Goal: Communication & Community: Answer question/provide support

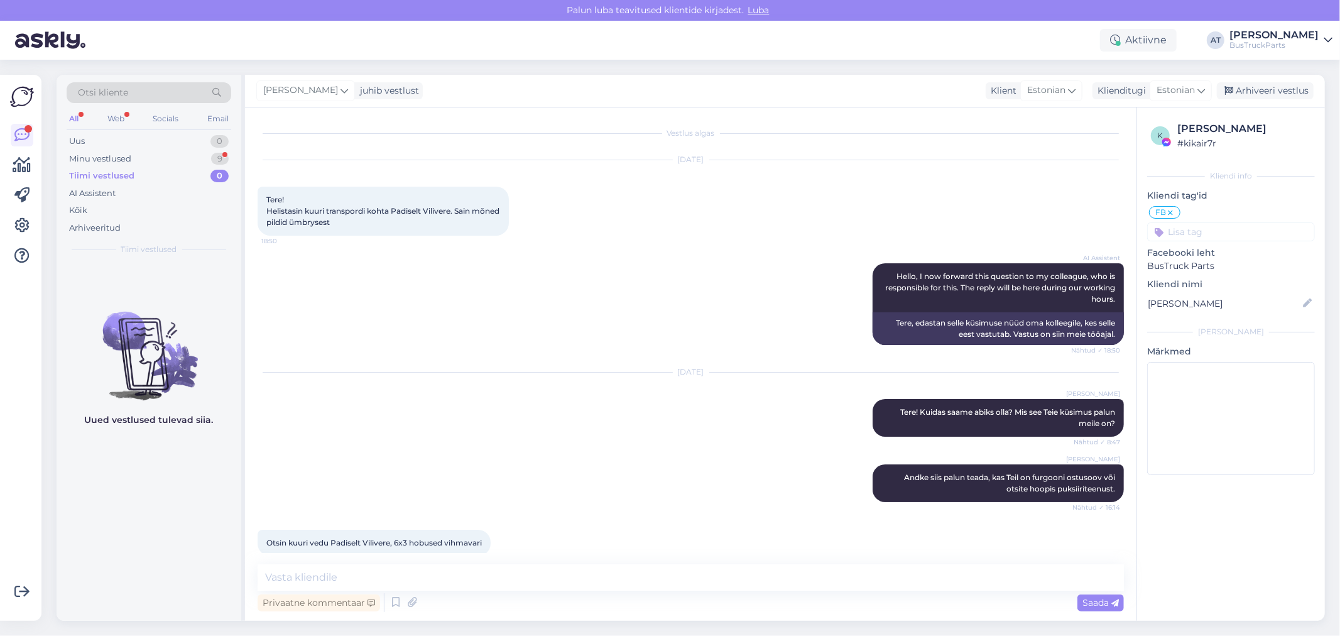
scroll to position [199, 0]
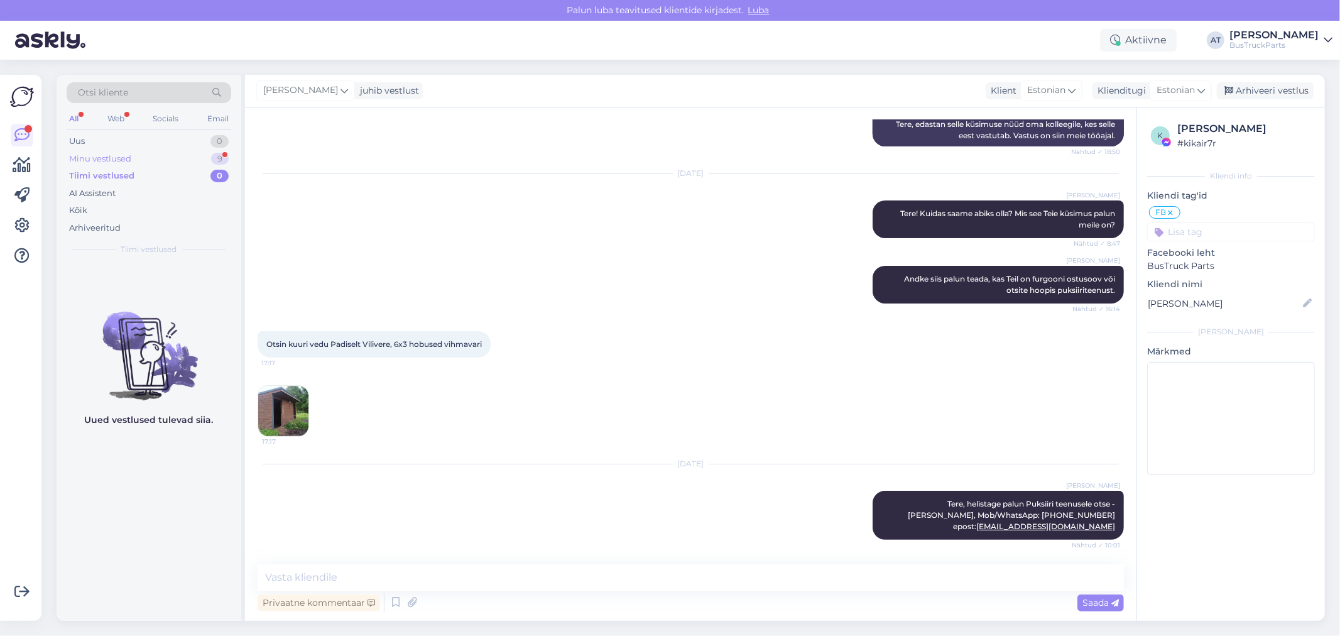
click at [85, 155] on div "Minu vestlused" at bounding box center [100, 159] width 62 height 13
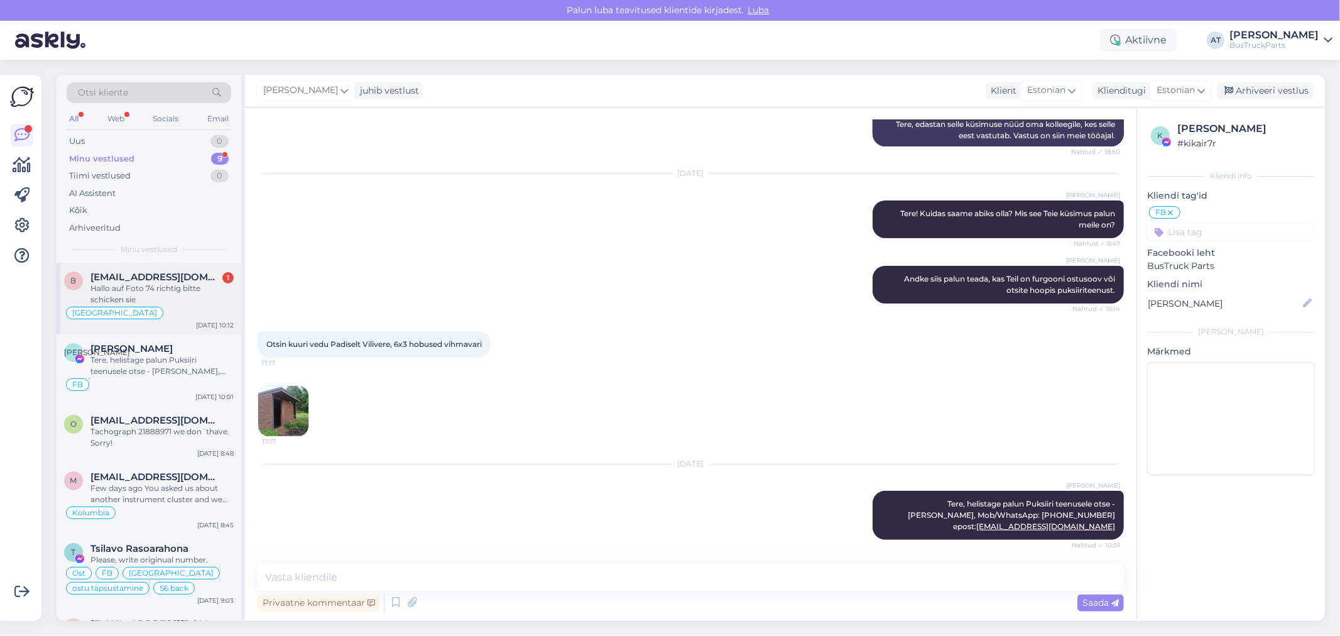
click at [151, 275] on span "[EMAIL_ADDRESS][DOMAIN_NAME]" at bounding box center [155, 276] width 131 height 11
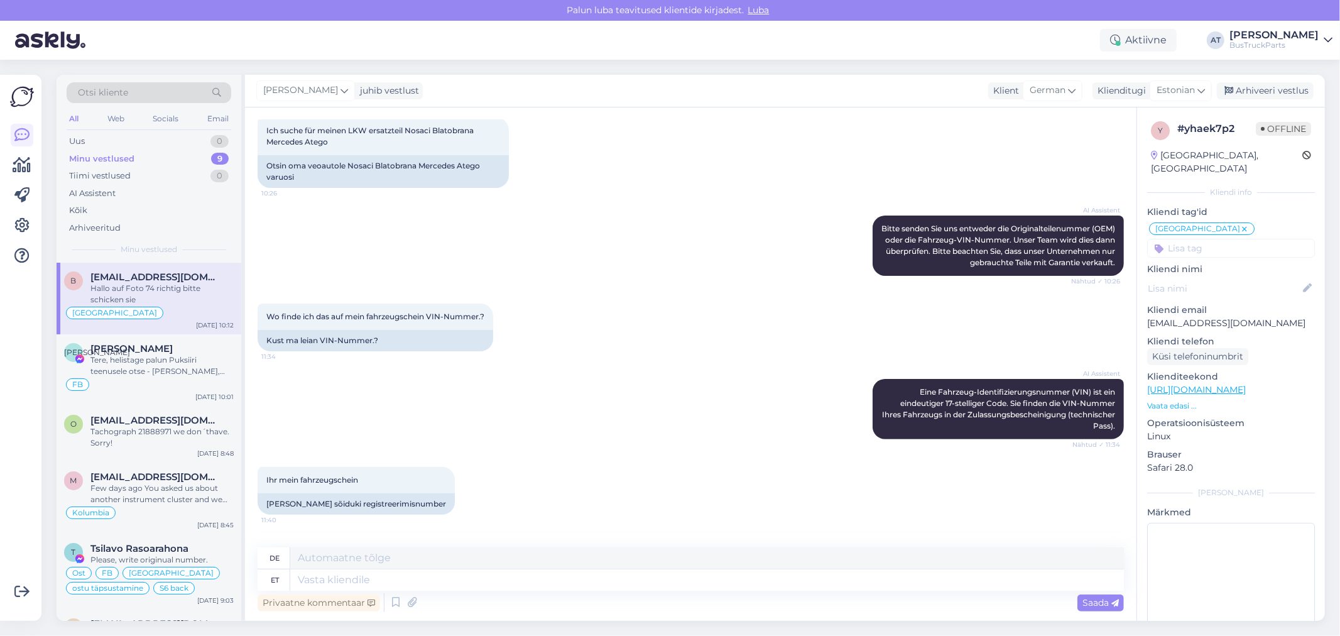
scroll to position [949, 0]
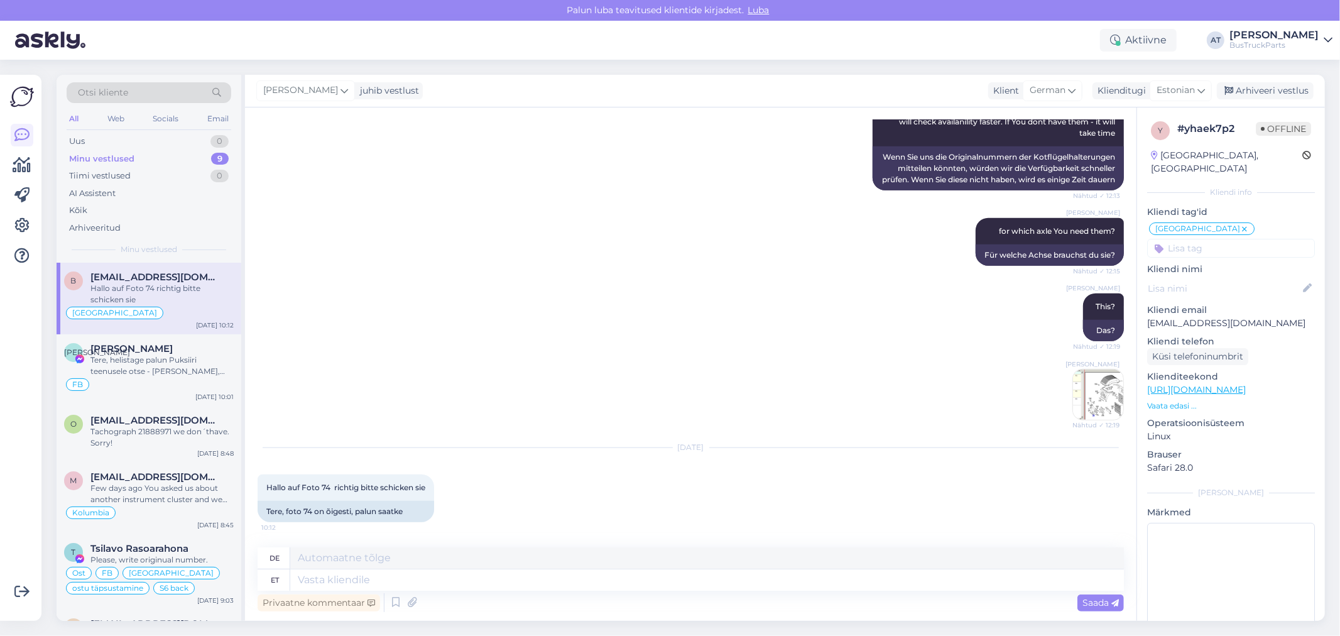
click at [1084, 399] on img at bounding box center [1098, 394] width 50 height 50
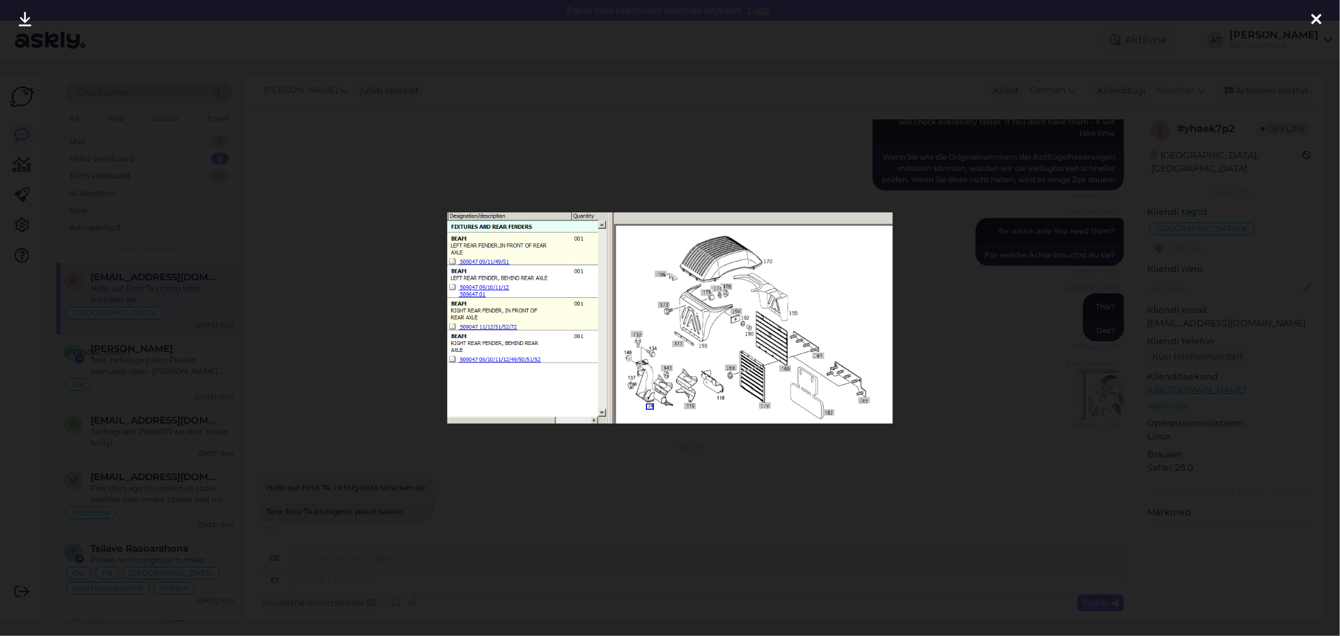
click at [952, 339] on div at bounding box center [670, 318] width 1340 height 636
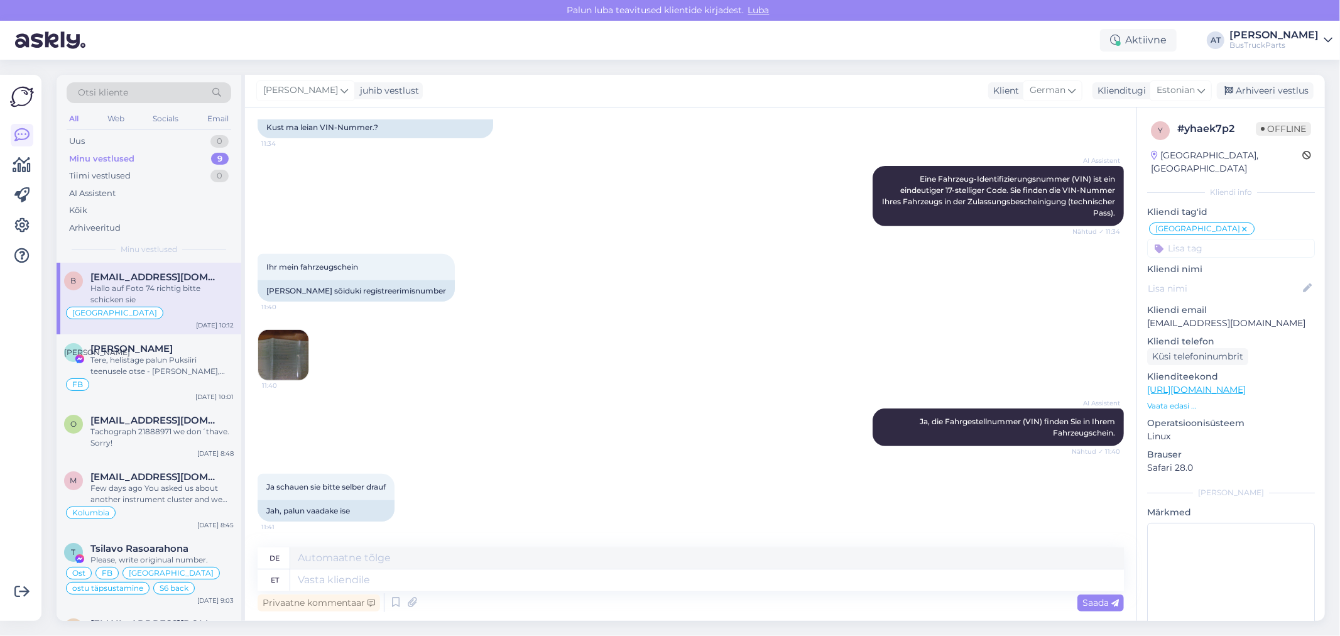
scroll to position [418, 0]
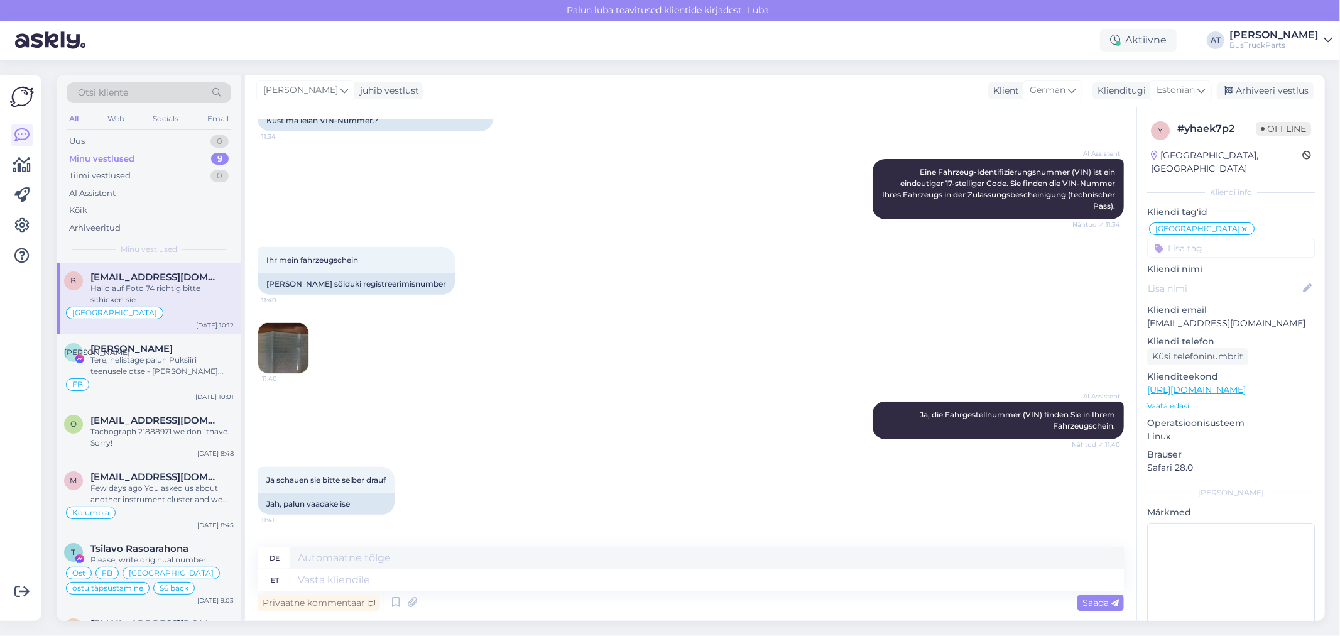
click at [294, 358] on img at bounding box center [283, 348] width 50 height 50
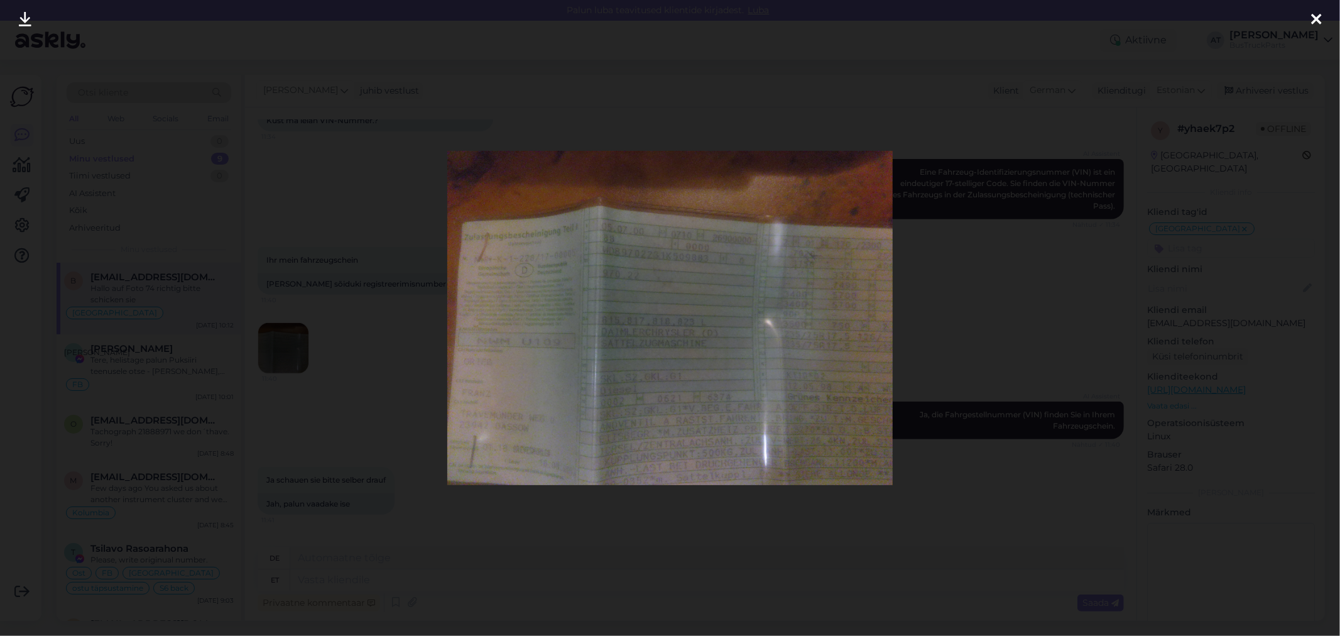
click at [426, 311] on div at bounding box center [670, 318] width 1340 height 636
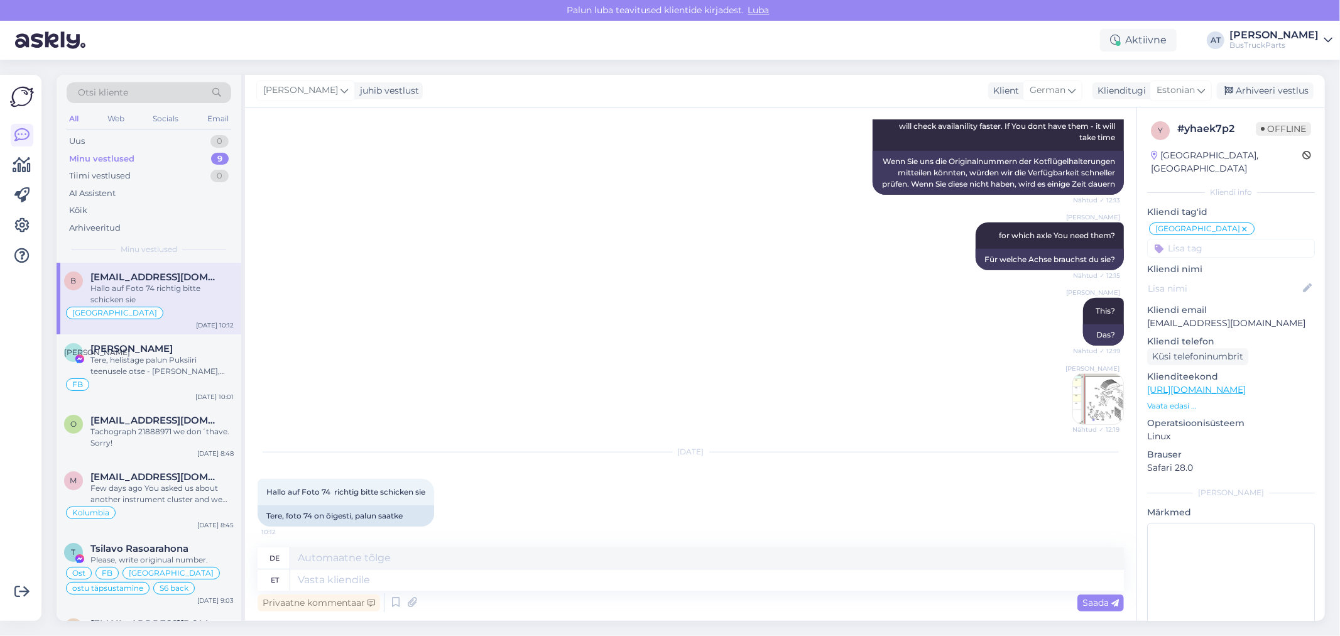
scroll to position [949, 0]
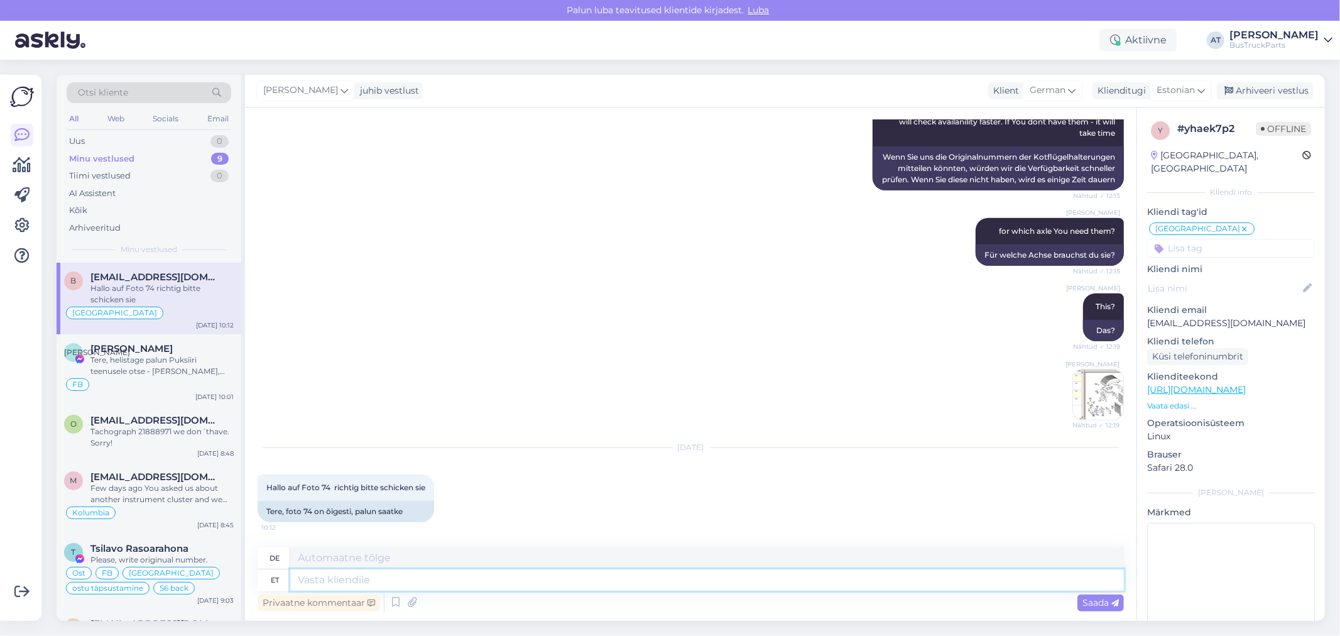
click at [489, 580] on textarea at bounding box center [707, 579] width 834 height 21
type textarea "You n"
type textarea "Du"
type textarea "You need"
type textarea "Sie benötigen"
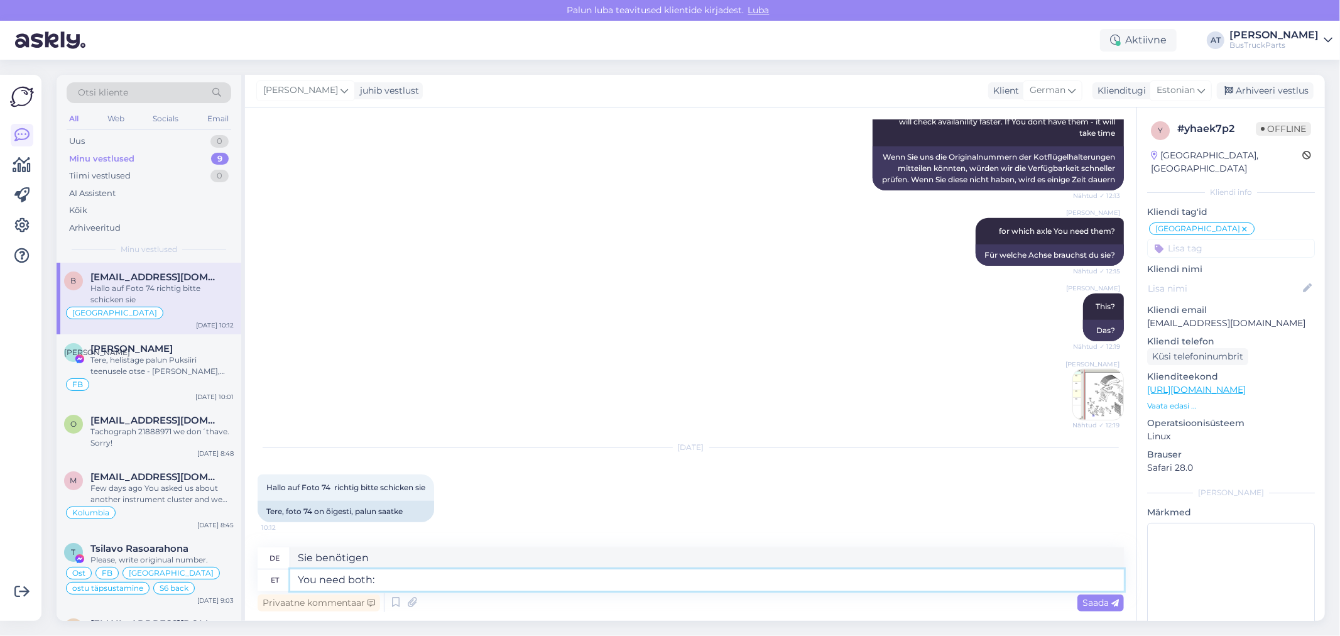
type textarea "You need both:"
type textarea "Sie benötigen beides:"
type textarea "You need both: right an"
type textarea "Sie brauchen beides: richtig"
type textarea "You need both: right and"
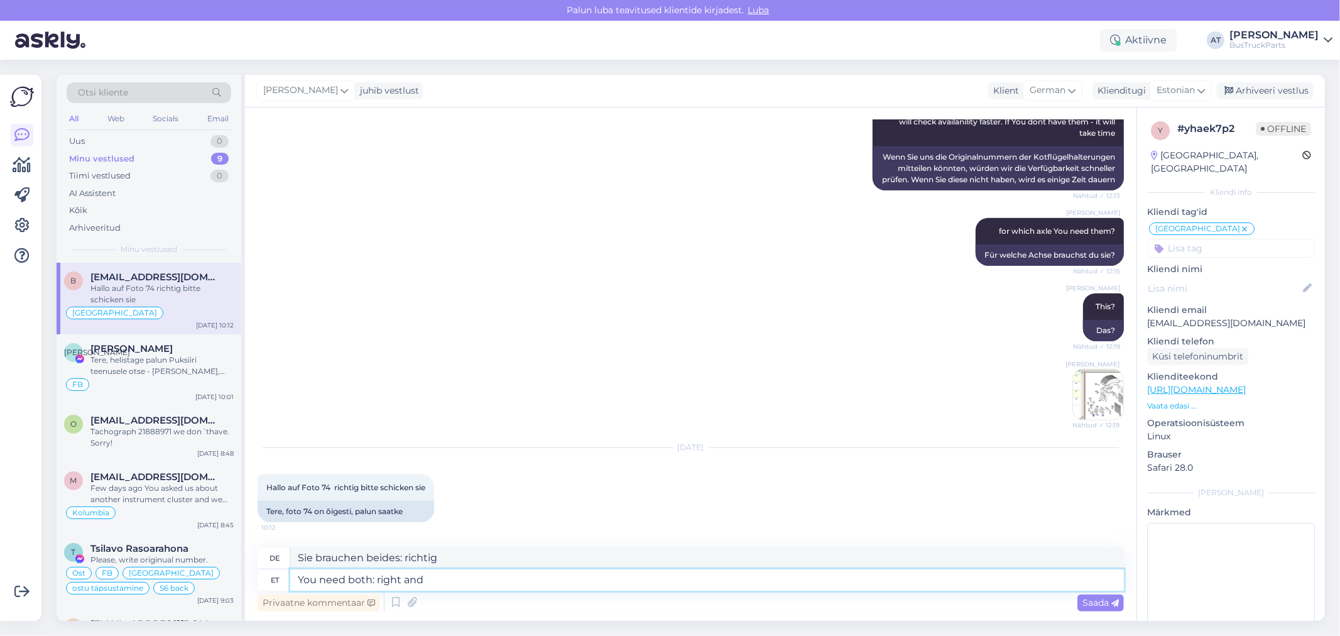
type textarea "Sie brauchen beides: richtige und"
type textarea "You need both: right and left?"
type textarea "Sie brauchen beides: rechts und links?"
type textarea "You need both: right and left?"
click at [1093, 605] on span "Saada" at bounding box center [1100, 602] width 36 height 11
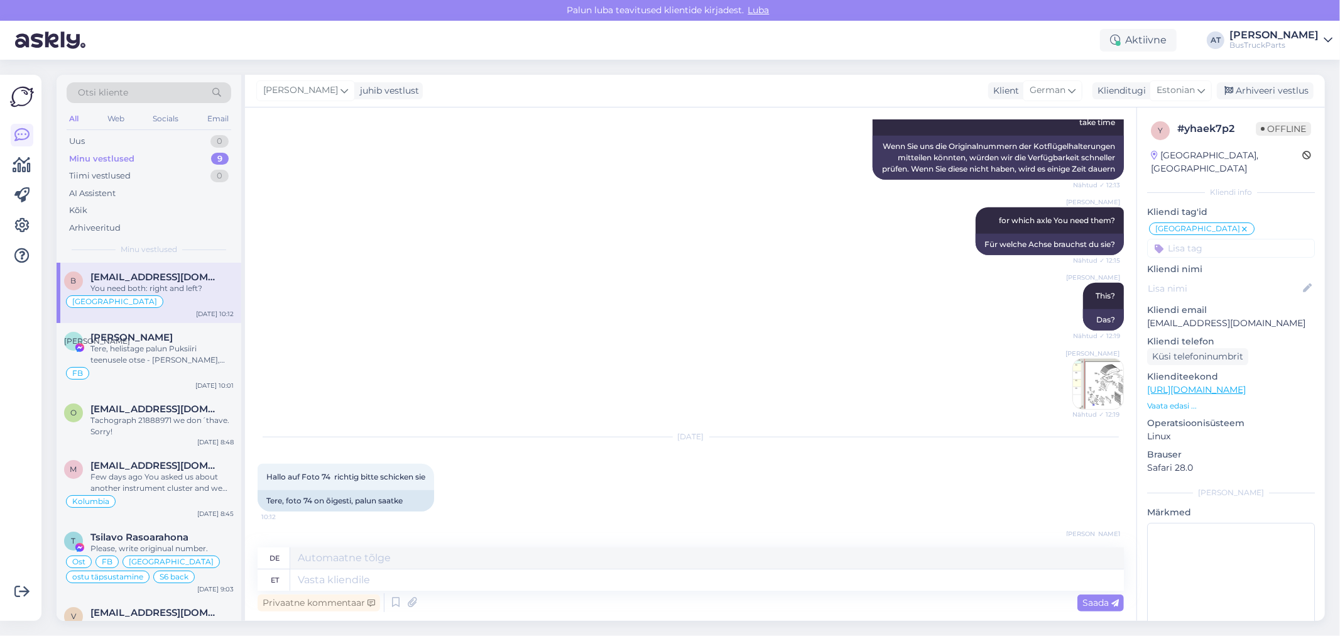
scroll to position [1025, 0]
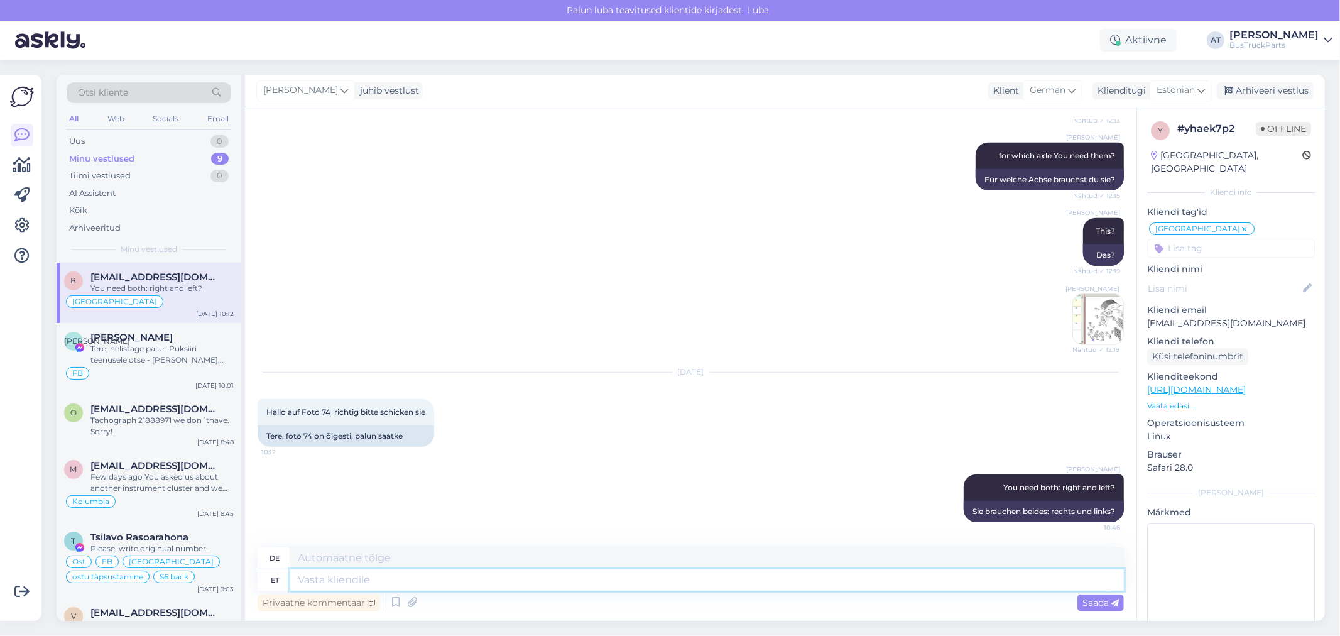
click at [856, 588] on textarea at bounding box center [707, 579] width 834 height 21
type textarea "Actually,"
type textarea "Eigentlich,"
type textarea "Actually, i"
type textarea "Eigentlich, ich"
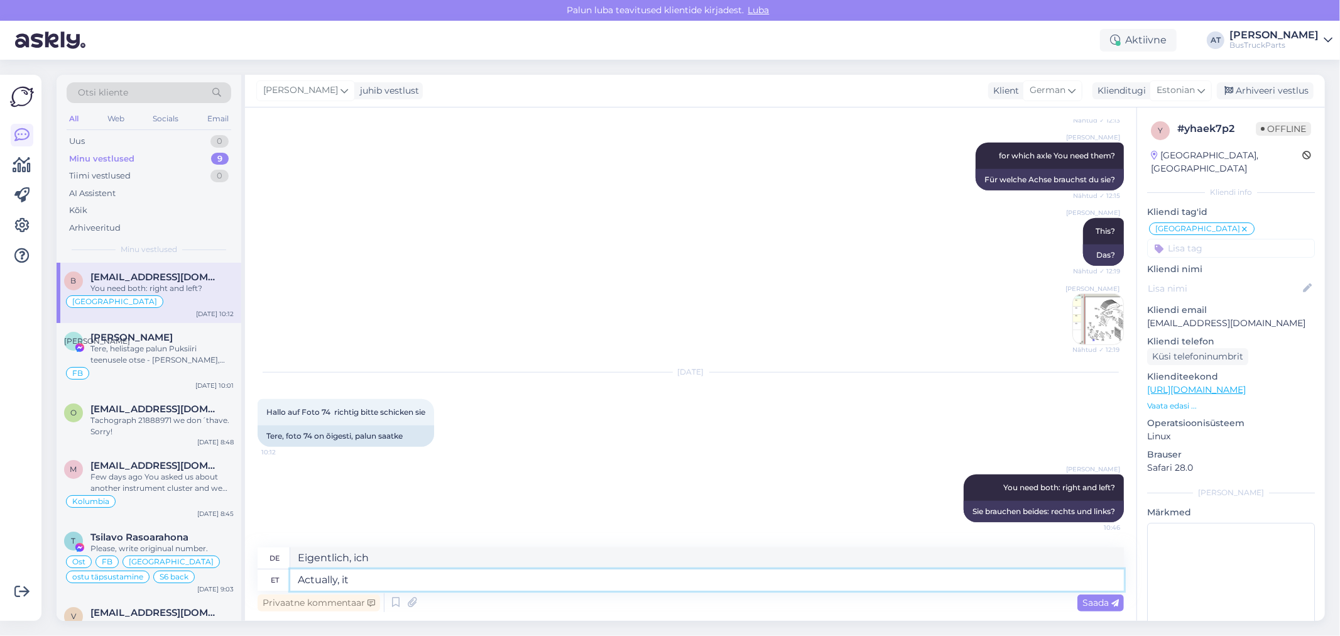
type textarea "Actually, it"
type textarea "Eigentlich ist es"
type textarea "Actually, it is not matter"
type textarea "Eigentlich ist [PERSON_NAME]."
click at [501, 572] on textarea "Actually, it is not matter" at bounding box center [707, 579] width 834 height 21
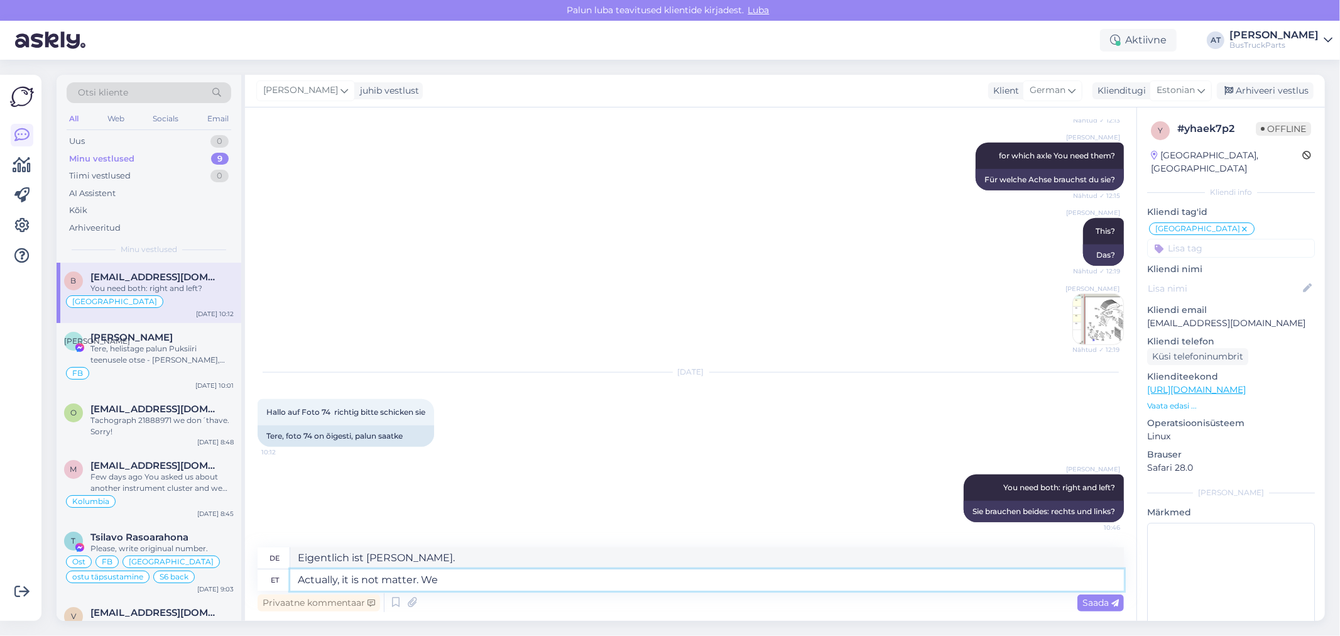
type textarea "Actually, it is not matter. We"
type textarea "Eigentlich ist [PERSON_NAME]. Wir"
type textarea "Actually, it is not matter. We don´t have"
type textarea "Eigentlich ist [PERSON_NAME]. Wir haben nicht"
type textarea "Actually, it is not matter. We don´t have eather"
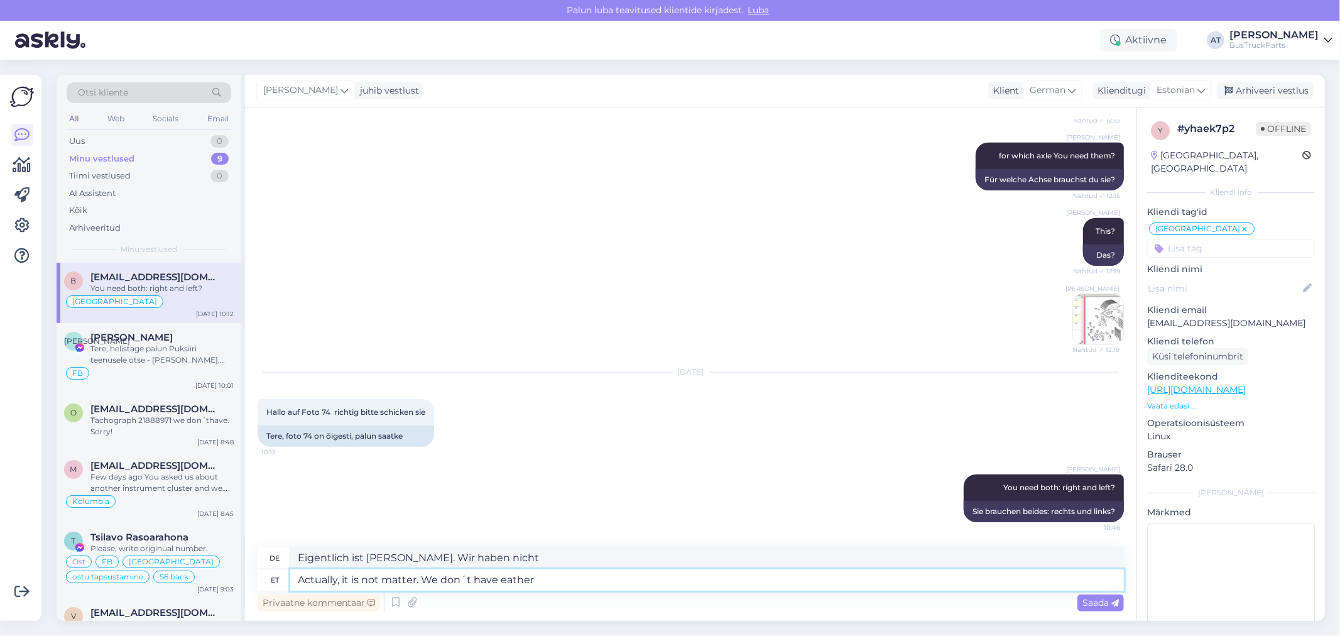
type textarea "Eigentlich ist es egal. Wir haben weder"
click at [564, 580] on textarea "Actually, it is not matter. We don´t have eather" at bounding box center [707, 579] width 834 height 21
paste textarea "doesn't matter. We don't have either"
type textarea "Actually, it doesn't matter. We don't have either"
click at [1094, 604] on span "Saada" at bounding box center [1100, 602] width 36 height 11
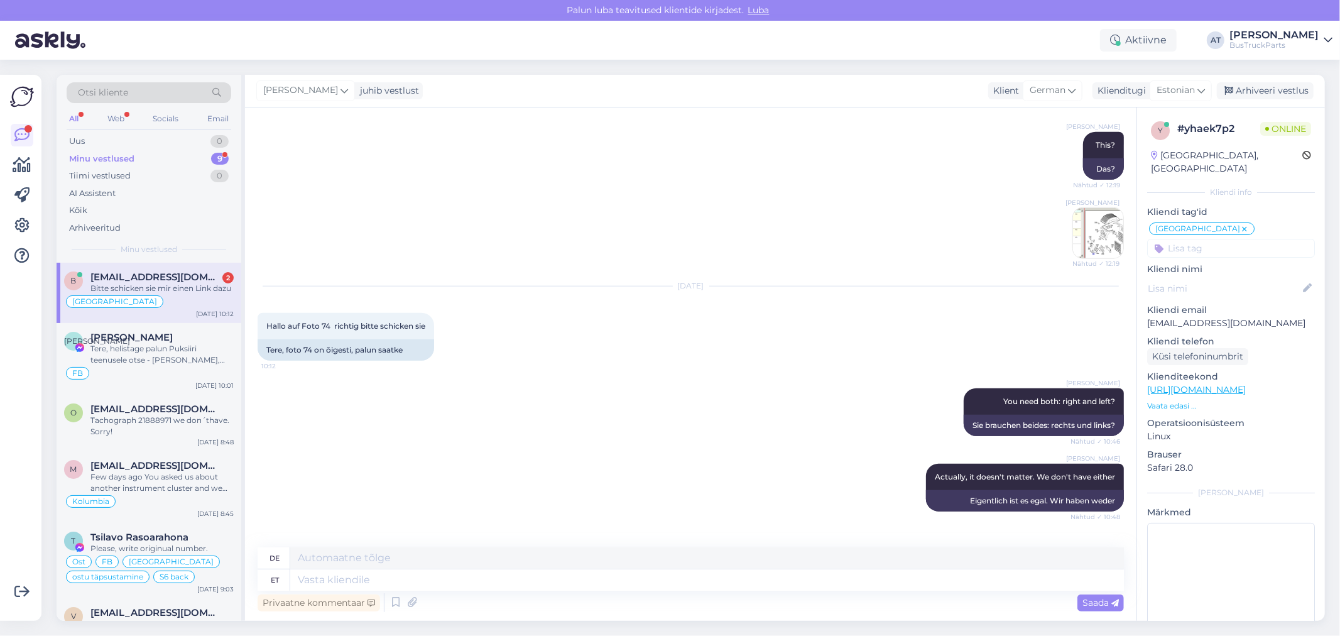
scroll to position [1251, 0]
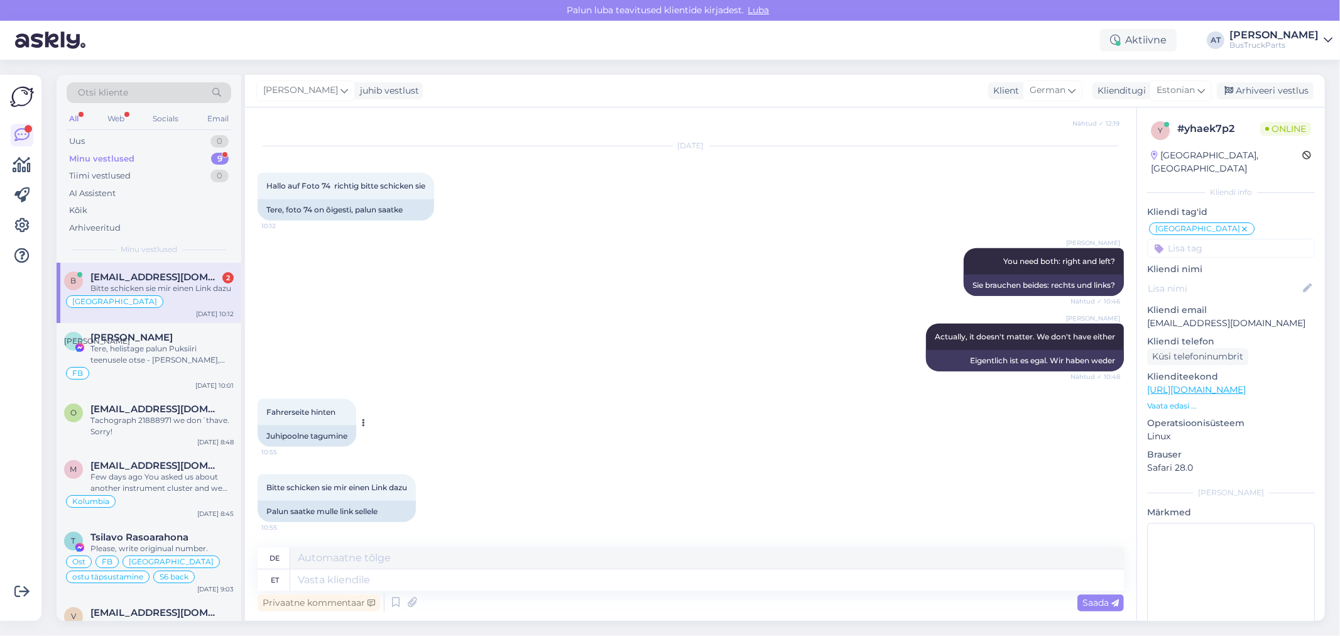
click at [308, 435] on div "Juhipoolne tagumine" at bounding box center [307, 435] width 99 height 21
drag, startPoint x: 294, startPoint y: 511, endPoint x: 358, endPoint y: 515, distance: 64.2
click at [358, 515] on div "Palun saatke mulle link sellele" at bounding box center [337, 511] width 158 height 21
click at [496, 583] on textarea at bounding box center [707, 579] width 834 height 21
type textarea "Meil e"
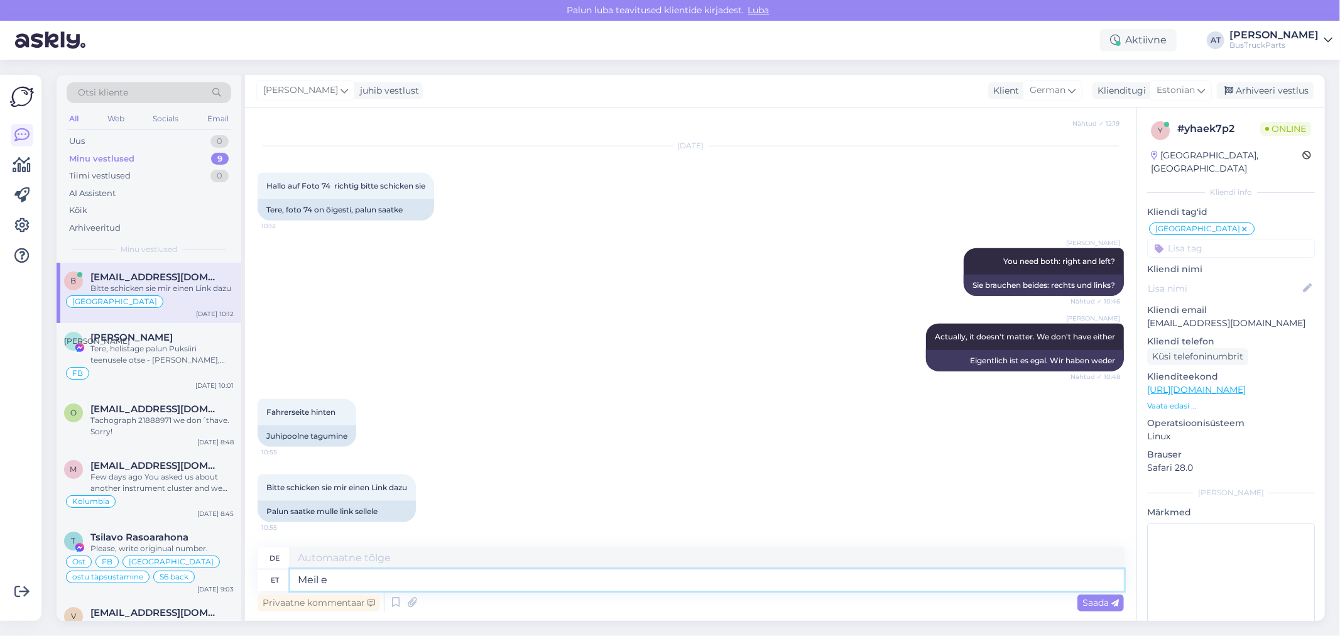
type textarea "Wir"
type textarea "[PERSON_NAME]"
type textarea "Wir nicht"
type textarea "[PERSON_NAME] ole"
type textarea "Wir haben nicht"
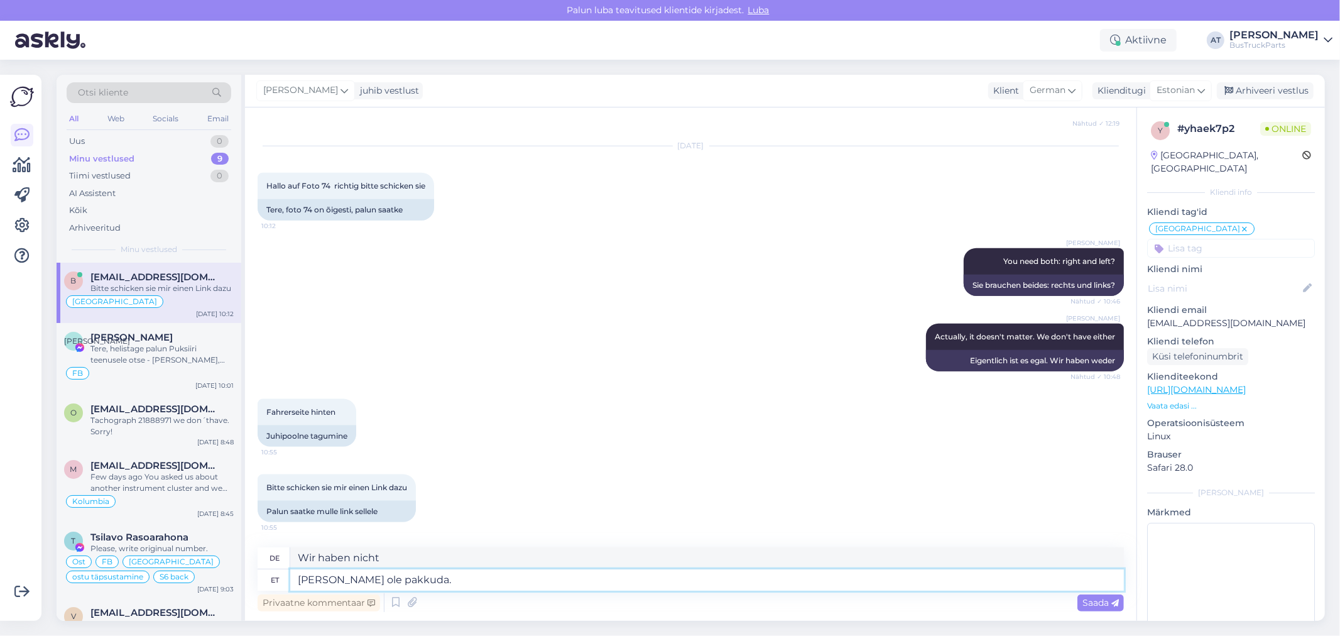
type textarea "[PERSON_NAME] ole pakkuda."
type textarea "Wir haben nichts anzubieten."
type textarea "[PERSON_NAME] ole pakkuda sellist"
type textarea "Ein solches Angebot haben wir nicht."
type textarea "Meil ei ole pakkuda sellist varuosa."
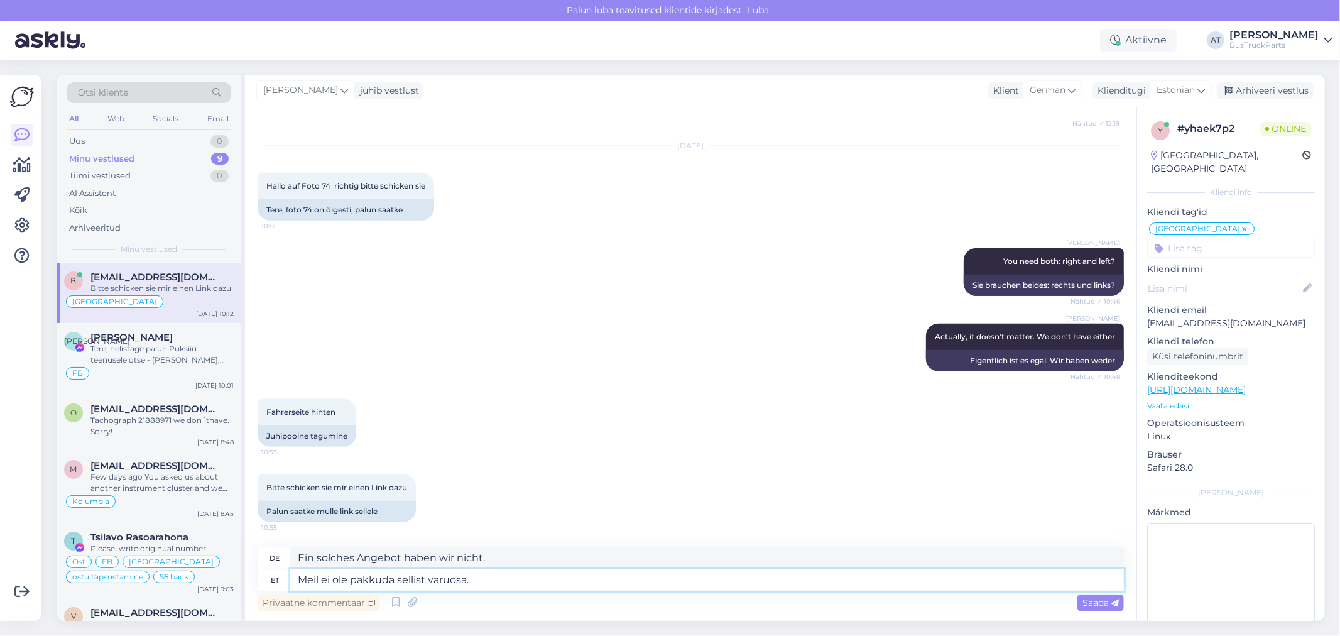
type textarea "Ein solches Ersatzteil haben wir nicht im Angebot."
type textarea "Meil ei ole pakkuda sellist varuosa."
click at [1089, 601] on span "Saada" at bounding box center [1100, 602] width 36 height 11
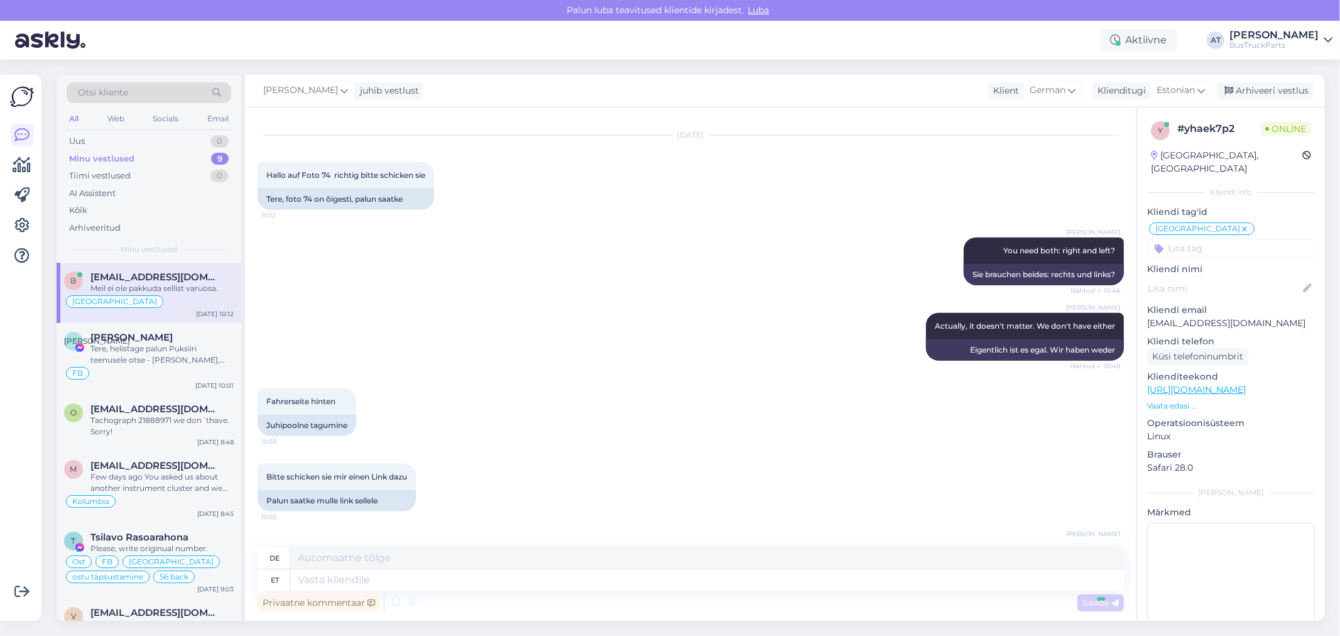
scroll to position [1326, 0]
